Goal: Check status: Check status

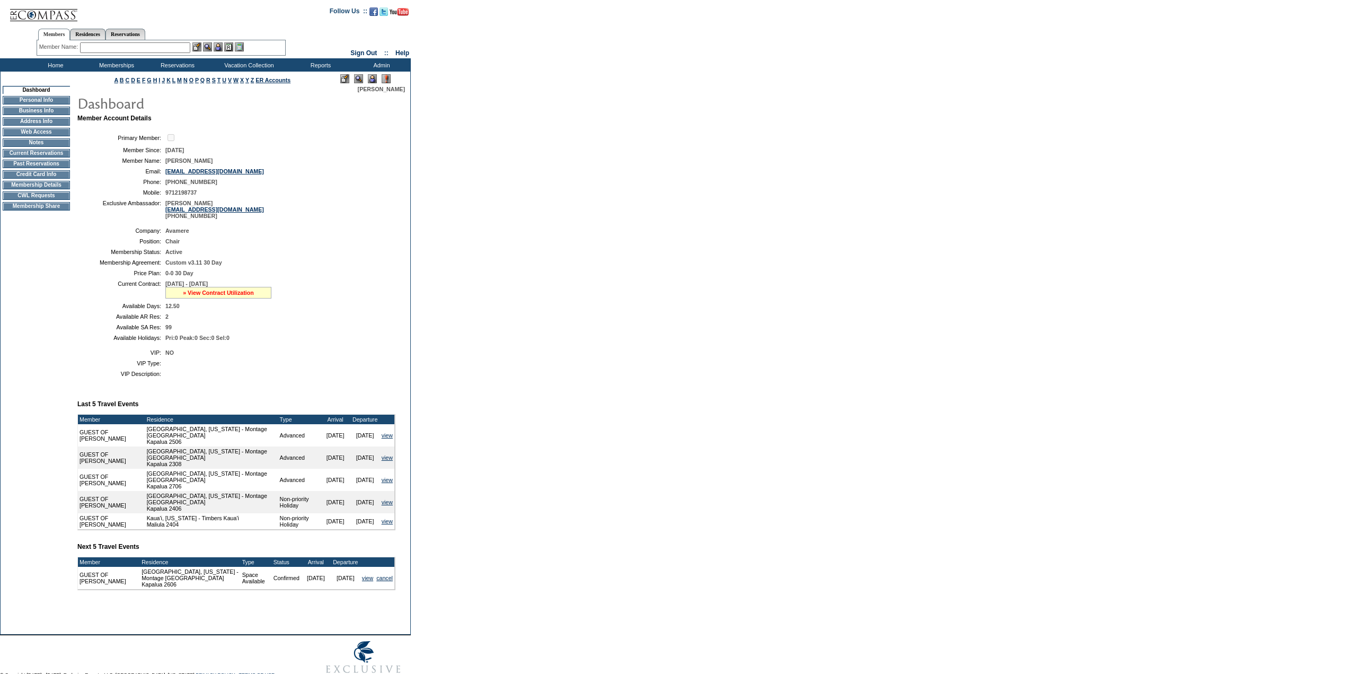
click at [236, 296] on link "» View Contract Utilization" at bounding box center [218, 292] width 71 height 6
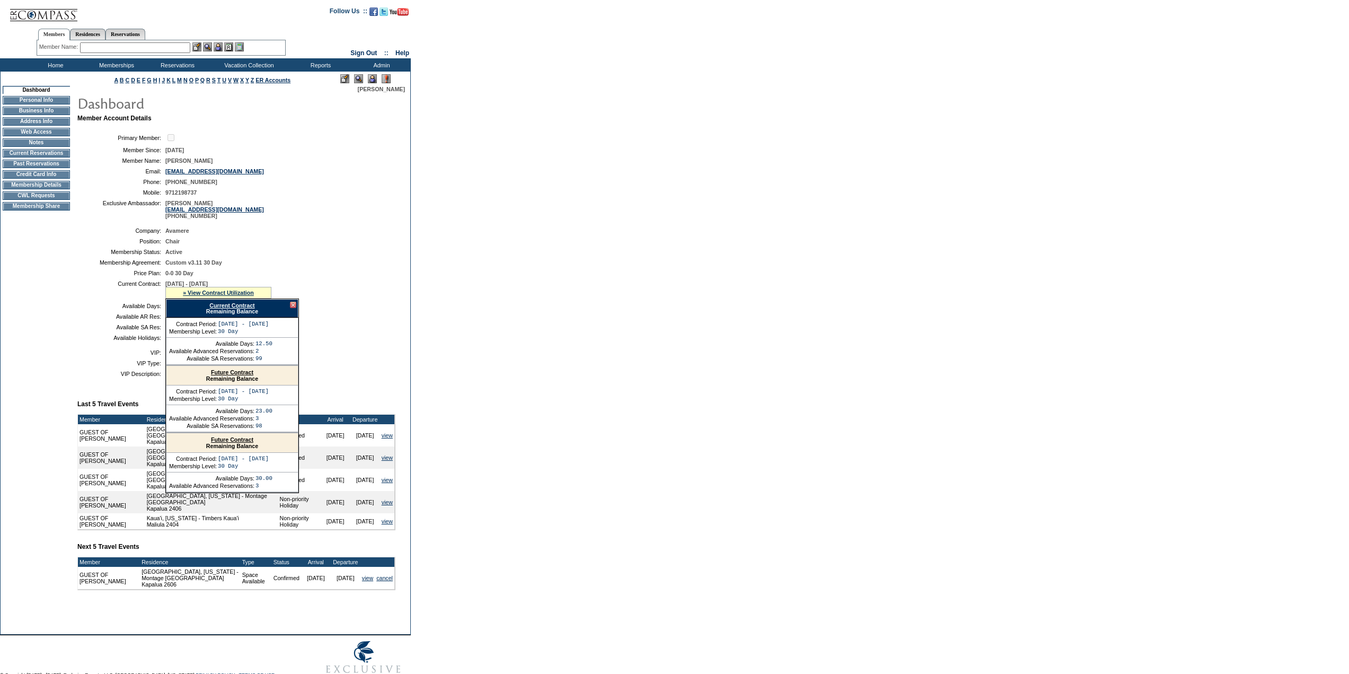
click at [234, 308] on link "Current Contract" at bounding box center [231, 305] width 45 height 6
click at [109, 48] on input "text" at bounding box center [135, 47] width 110 height 11
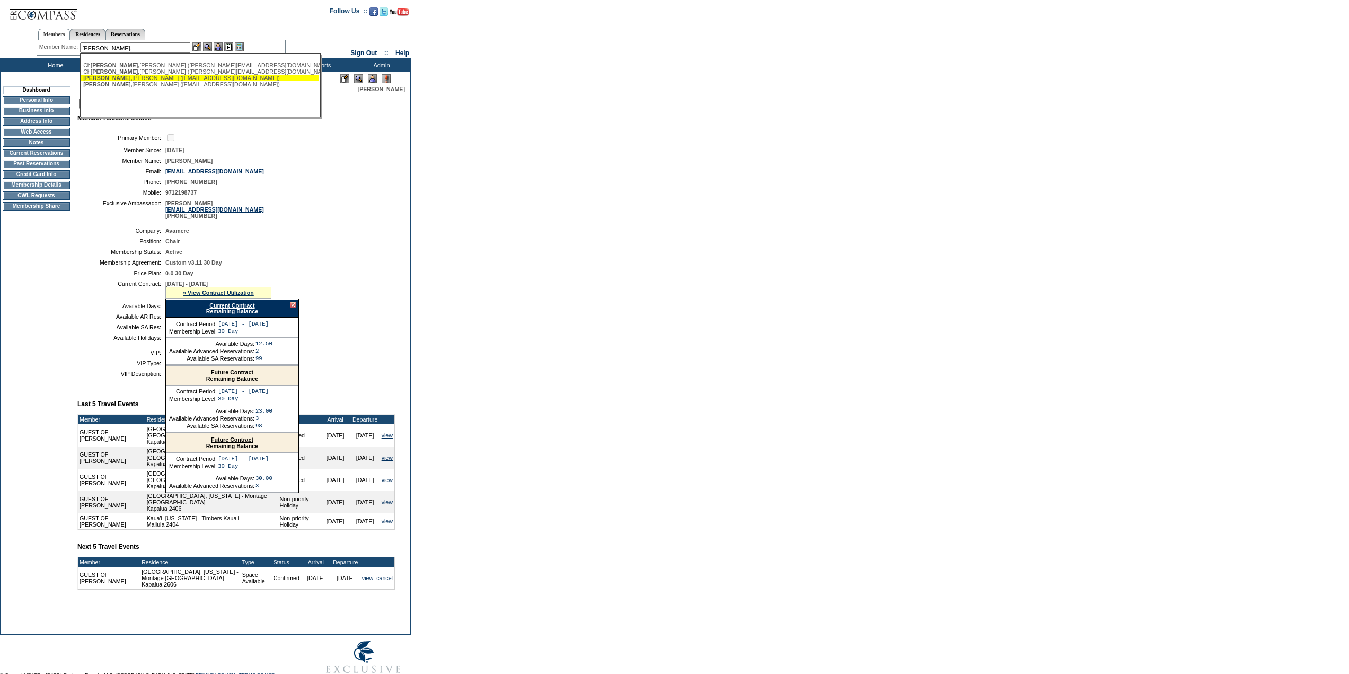
click at [116, 78] on div "[PERSON_NAME] ([EMAIL_ADDRESS][DOMAIN_NAME])" at bounding box center [199, 78] width 233 height 6
type input "[PERSON_NAME] ([EMAIL_ADDRESS][DOMAIN_NAME])"
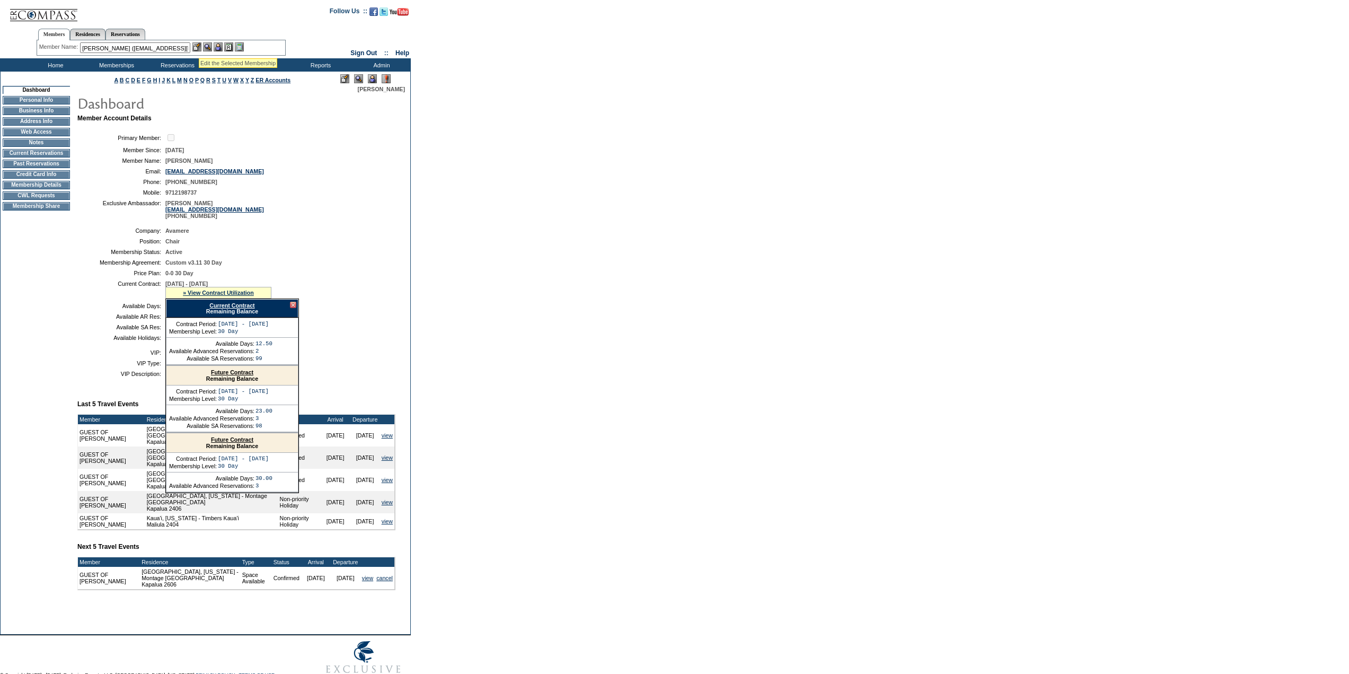
click at [199, 45] on img at bounding box center [196, 46] width 9 height 9
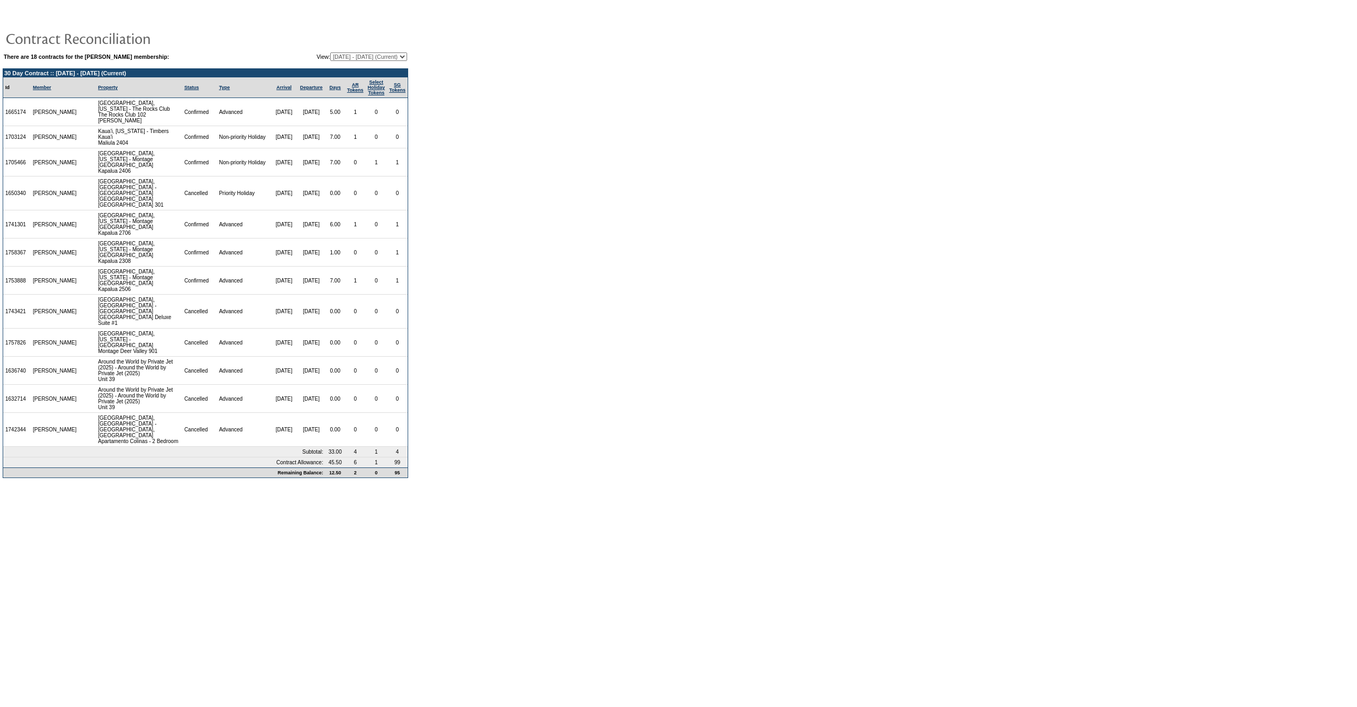
click at [399, 63] on td "There are 18 contracts for the Erika Miller membership: View: 03/07/11 - 10/31/…" at bounding box center [205, 264] width 405 height 427
click at [395, 56] on select "03/07/11 - 10/31/12 11/01/12 - 10/31/13 11/01/13 - 10/31/14 11/01/14 - 10/31/15…" at bounding box center [368, 56] width 77 height 8
select select "127279"
click at [330, 53] on select "03/07/11 - 10/31/12 11/01/12 - 10/31/13 11/01/13 - 10/31/14 11/01/14 - 10/31/15…" at bounding box center [368, 56] width 77 height 8
